Goal: Task Accomplishment & Management: Complete application form

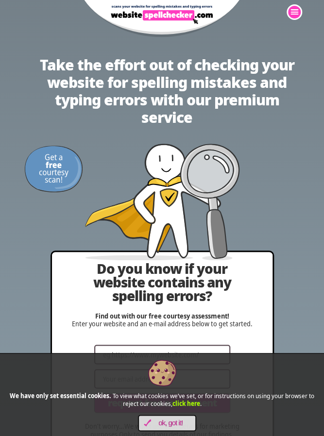
click at [197, 357] on input "Website" at bounding box center [162, 354] width 136 height 19
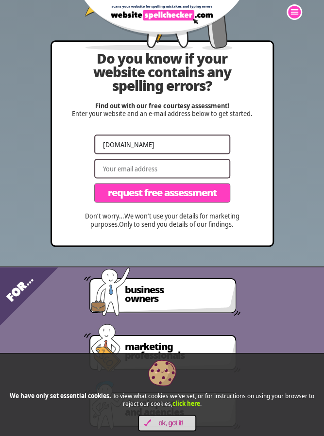
scroll to position [230, 0]
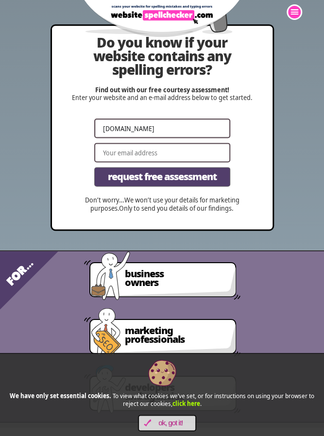
type input "[DOMAIN_NAME]"
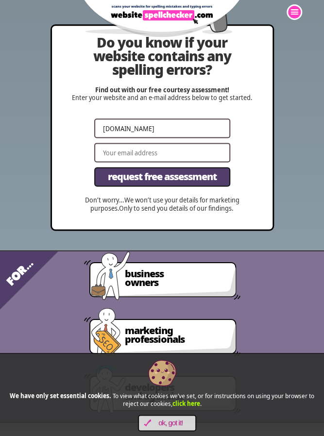
click at [211, 174] on span "Request Free Assessment" at bounding box center [162, 177] width 109 height 10
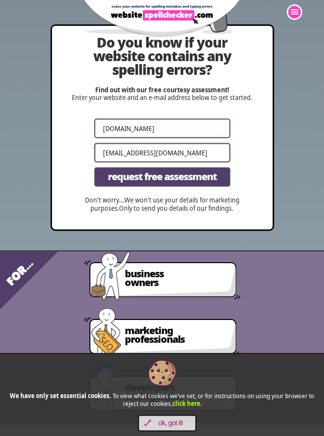
type input "[EMAIL_ADDRESS][DOMAIN_NAME]"
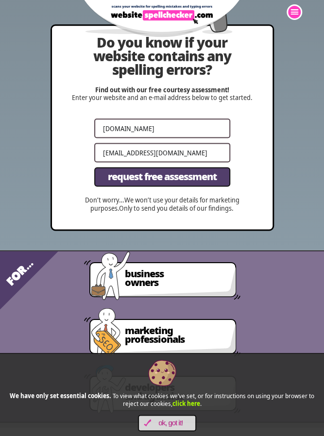
click at [202, 180] on span "Request Free Assessment" at bounding box center [162, 177] width 109 height 10
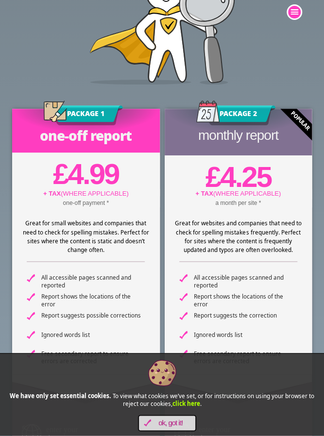
scroll to position [424, 0]
